Goal: Complete application form

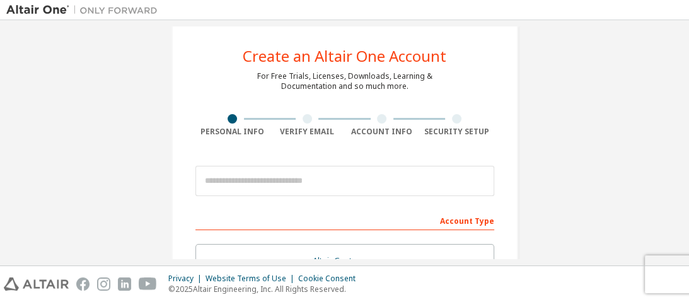
scroll to position [17, 0]
drag, startPoint x: 956, startPoint y: 2, endPoint x: 144, endPoint y: 169, distance: 829.5
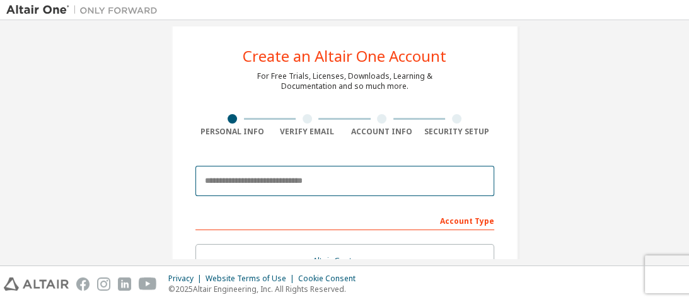
click at [274, 180] on input "email" at bounding box center [345, 181] width 299 height 30
click at [290, 179] on input "email" at bounding box center [345, 181] width 299 height 30
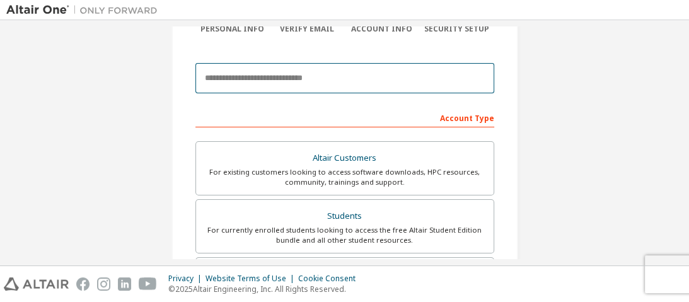
scroll to position [119, 0]
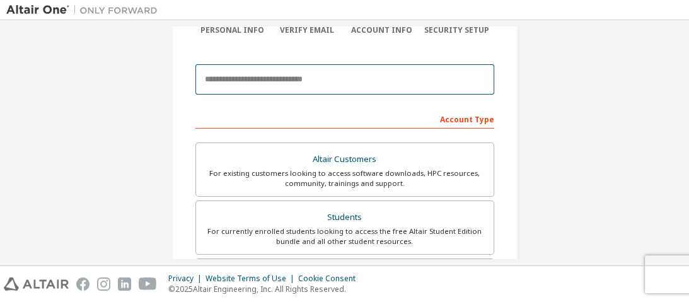
click at [282, 88] on input "email" at bounding box center [345, 79] width 299 height 30
type input "**********"
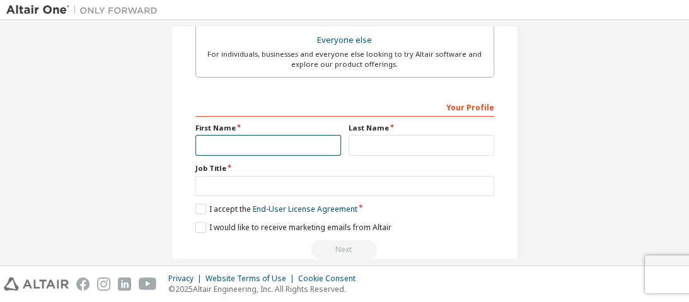
scroll to position [452, 0]
click at [207, 135] on input "text" at bounding box center [269, 144] width 146 height 21
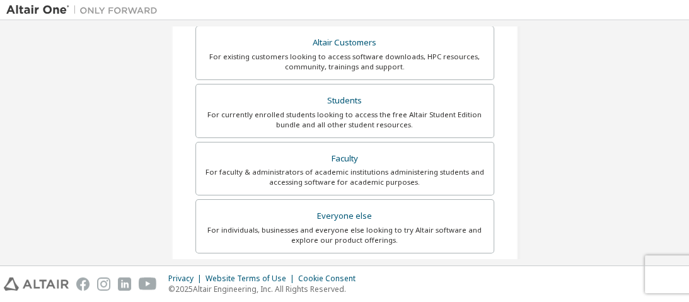
scroll to position [270, 0]
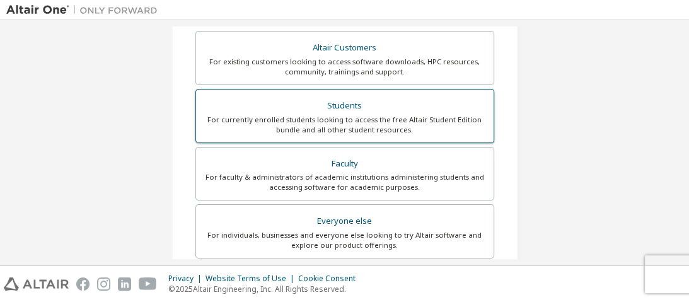
click at [332, 106] on div "Students" at bounding box center [345, 106] width 283 height 18
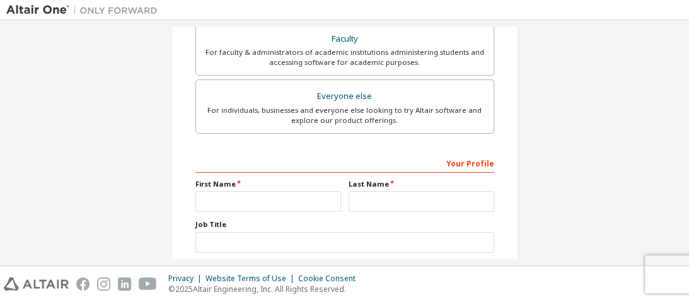
scroll to position [472, 0]
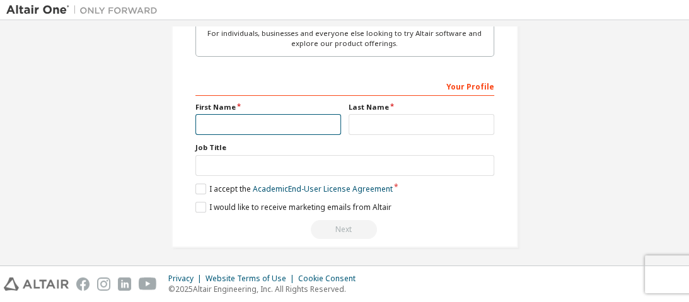
click at [238, 120] on input "text" at bounding box center [269, 124] width 146 height 21
type input "*****"
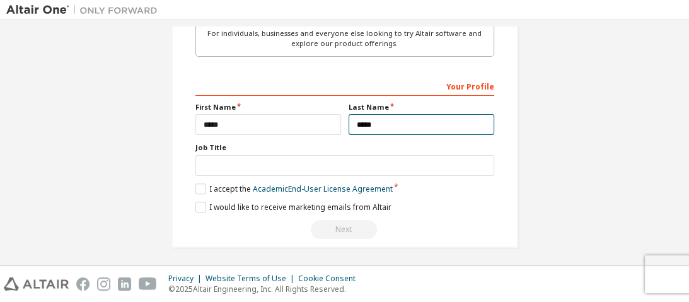
type input "*****"
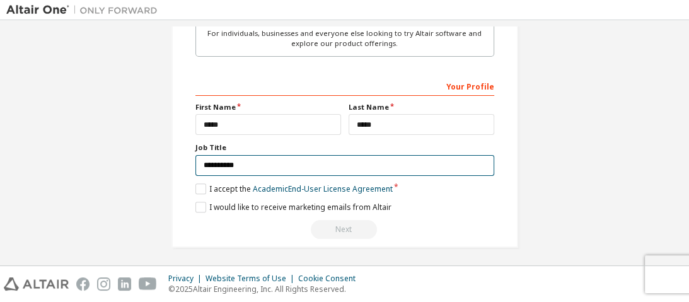
type input "**********"
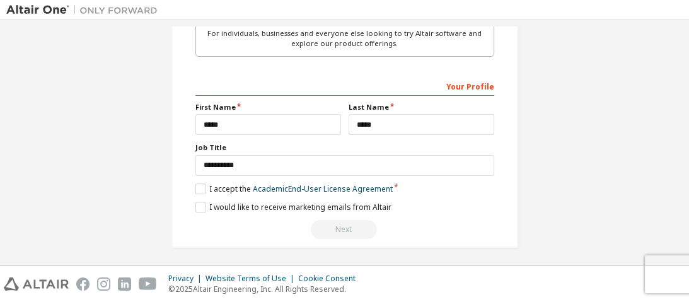
click at [197, 192] on div "**********" at bounding box center [345, 157] width 299 height 163
click at [196, 185] on label "I accept the Academic End-User License Agreement" at bounding box center [294, 189] width 197 height 11
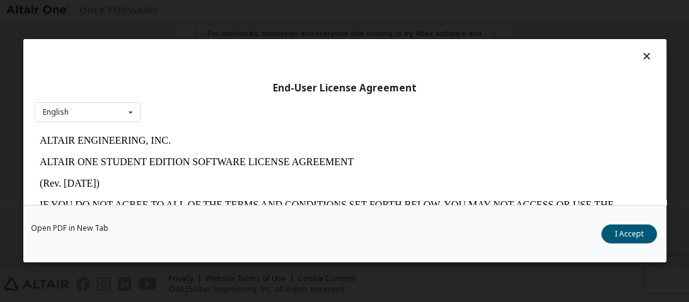
scroll to position [0, 0]
click at [640, 57] on icon at bounding box center [646, 55] width 13 height 11
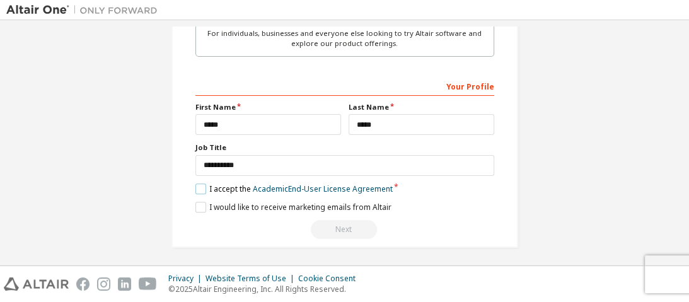
click at [199, 184] on label "I accept the Academic End-User License Agreement" at bounding box center [294, 189] width 197 height 11
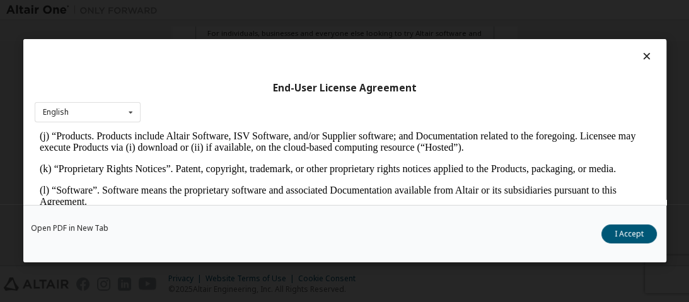
scroll to position [632, 0]
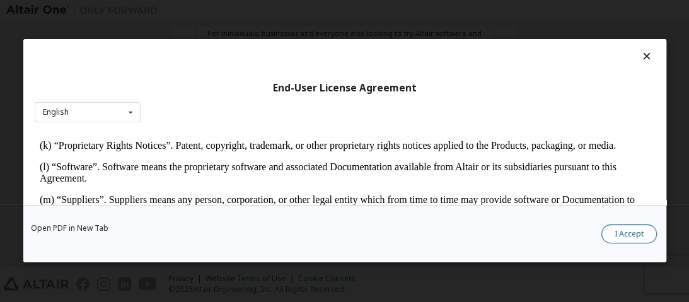
click at [628, 231] on button "I Accept" at bounding box center [630, 234] width 56 height 19
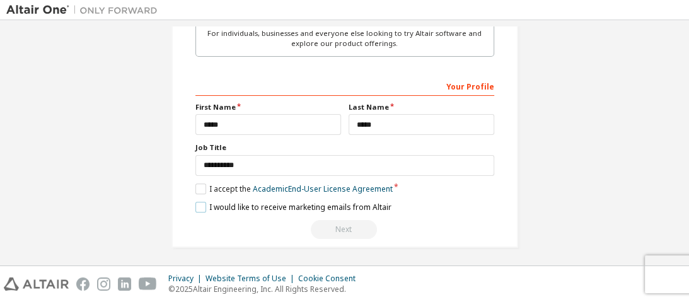
click at [202, 207] on label "I would like to receive marketing emails from Altair" at bounding box center [294, 207] width 196 height 11
click at [452, 223] on div "Next" at bounding box center [345, 229] width 299 height 19
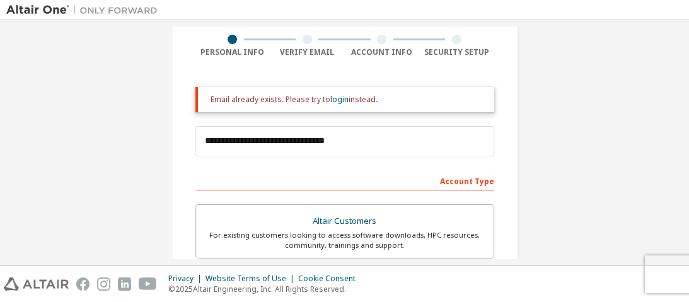
scroll to position [97, 0]
